Goal: Submit feedback/report problem: Provide input to the site owners about the experience or issues

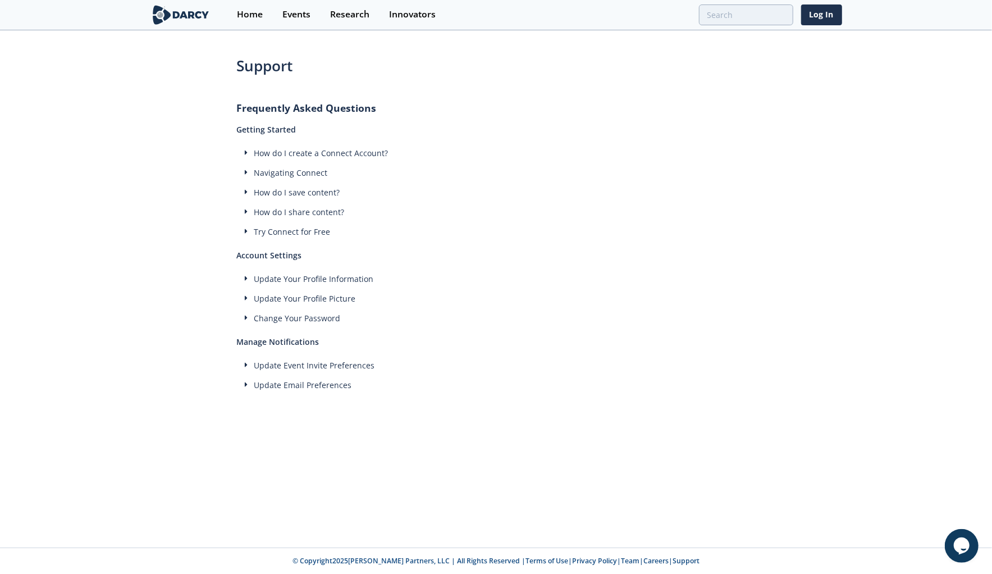
click at [960, 540] on icon "$i18n('chat', 'chat_widget')" at bounding box center [961, 545] width 16 height 17
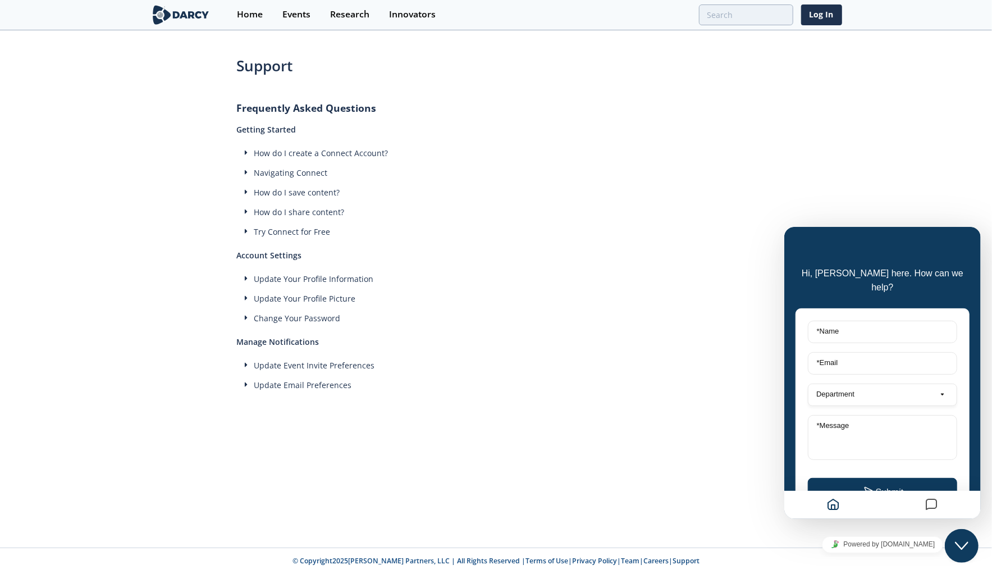
click at [843, 326] on label "* Name" at bounding box center [826, 330] width 33 height 8
click at [843, 320] on input "* Name" at bounding box center [881, 331] width 149 height 22
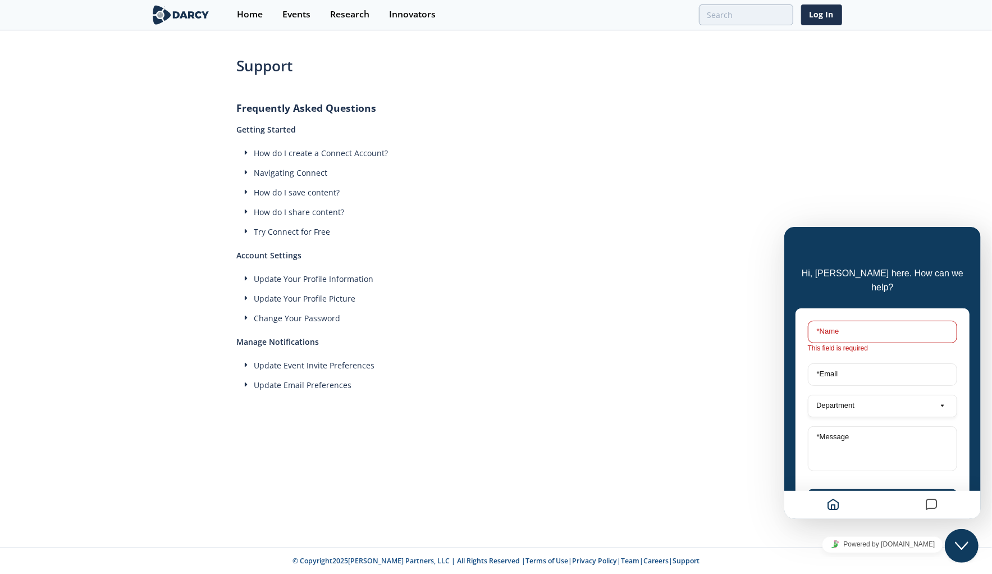
click at [844, 326] on label "* Name" at bounding box center [826, 330] width 33 height 8
click at [844, 320] on input "* Name" at bounding box center [881, 331] width 149 height 22
type input "[PERSON_NAME]"
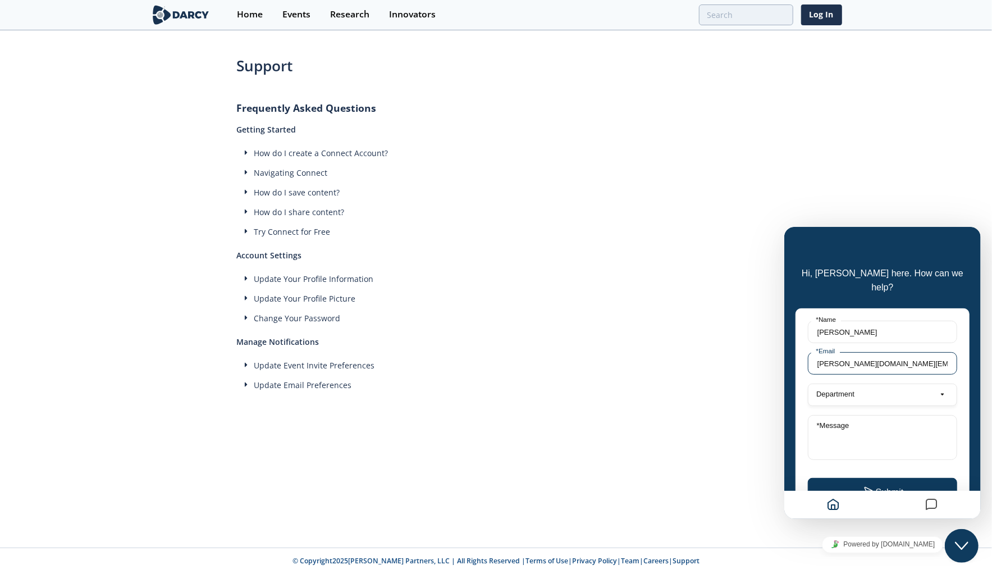
type input "[PERSON_NAME][DOMAIN_NAME][EMAIL_ADDRESS][PERSON_NAME][DOMAIN_NAME]"
click at [869, 320] on input "[PERSON_NAME]" at bounding box center [881, 331] width 149 height 22
type input "[PERSON_NAME]"
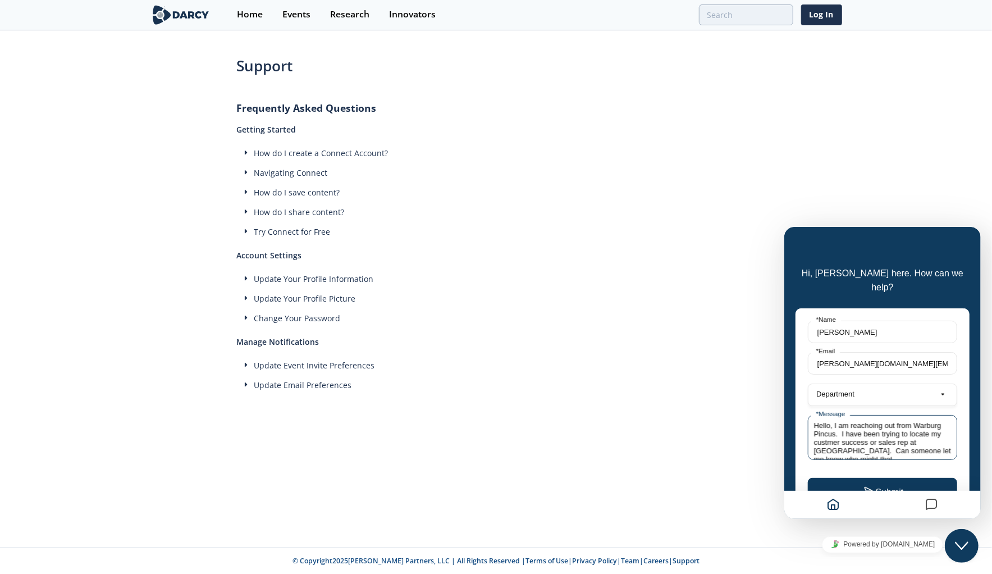
scroll to position [4, 0]
click at [871, 414] on textarea "Hello, I am reachoing out from Warburg Pincus. I have been trying to locate my …" at bounding box center [881, 436] width 149 height 45
click at [826, 424] on textarea "Hello, I am reaching out from Warburg Pincus. I have been trying to locate my c…" at bounding box center [881, 436] width 149 height 45
click at [850, 438] on textarea "Hello, I am reaching out from Warburg Pincus. I have been trying to locate my c…" at bounding box center [881, 436] width 149 height 45
type textarea "Hello, I am reaching out from Warburg Pincus. I have been trying to locate my c…"
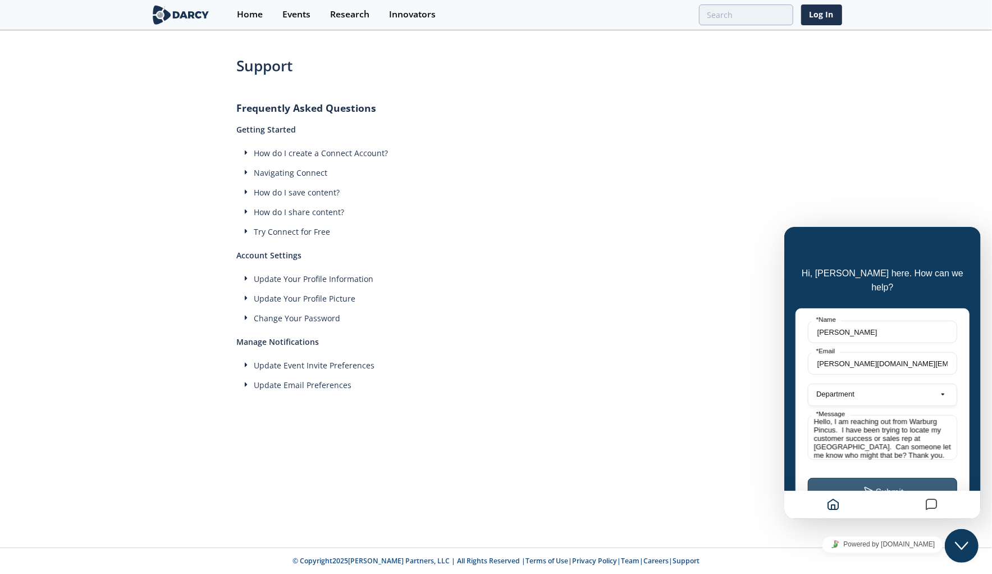
click at [869, 482] on button "Submit" at bounding box center [881, 490] width 149 height 27
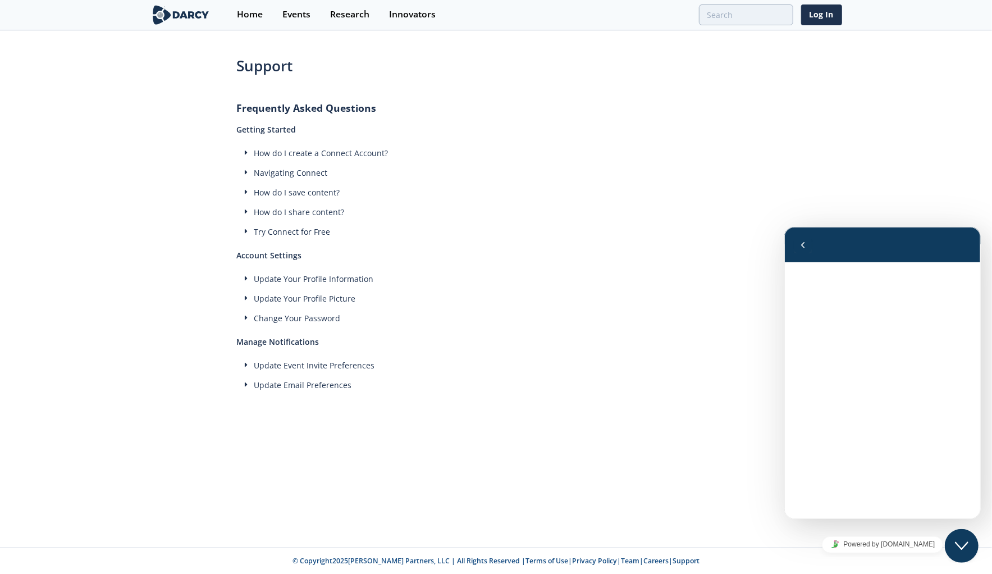
scroll to position [0, 0]
